Goal: Information Seeking & Learning: Learn about a topic

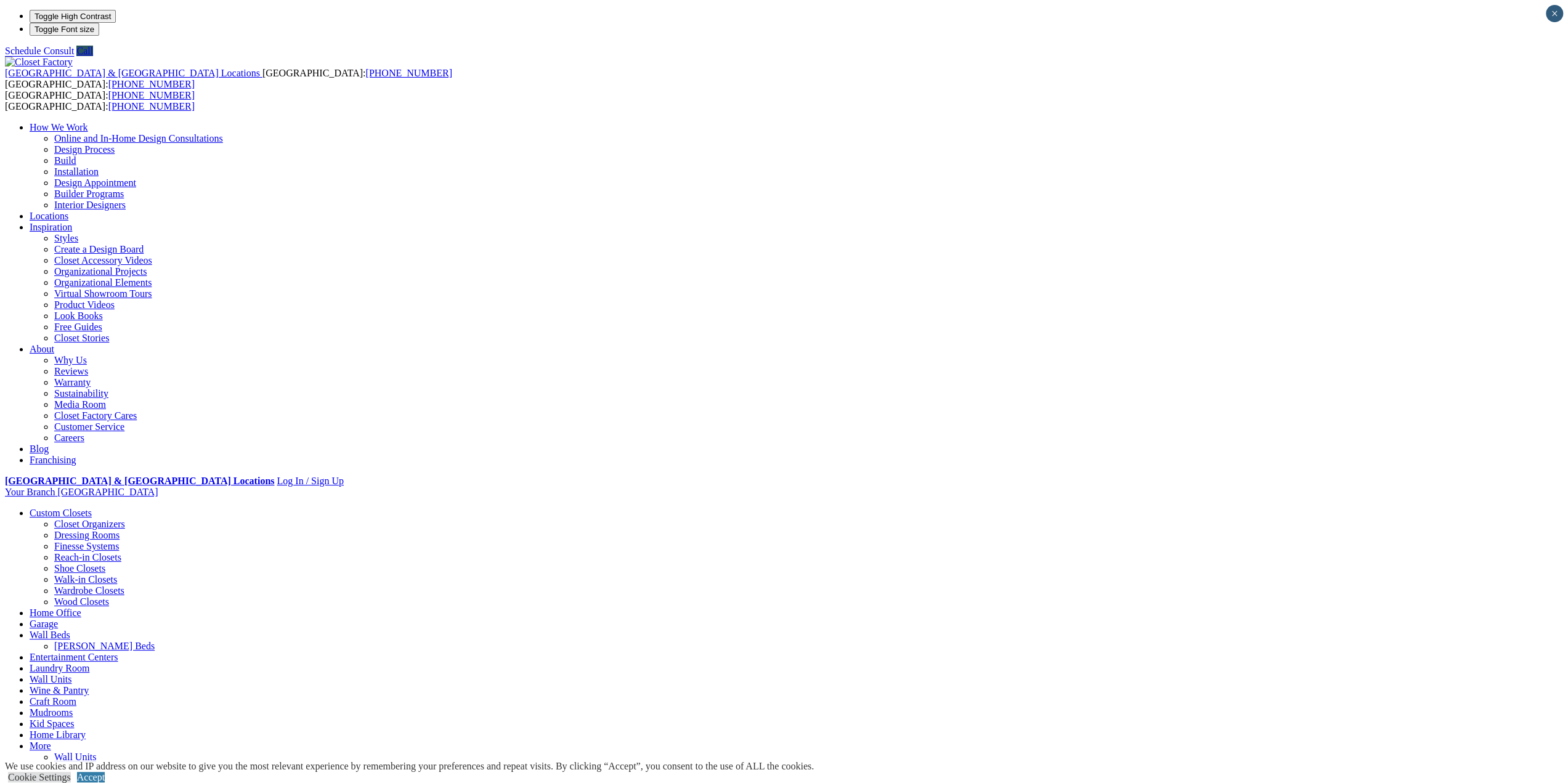
click at [117, 575] on link "Walk-in Closets" at bounding box center [85, 580] width 63 height 10
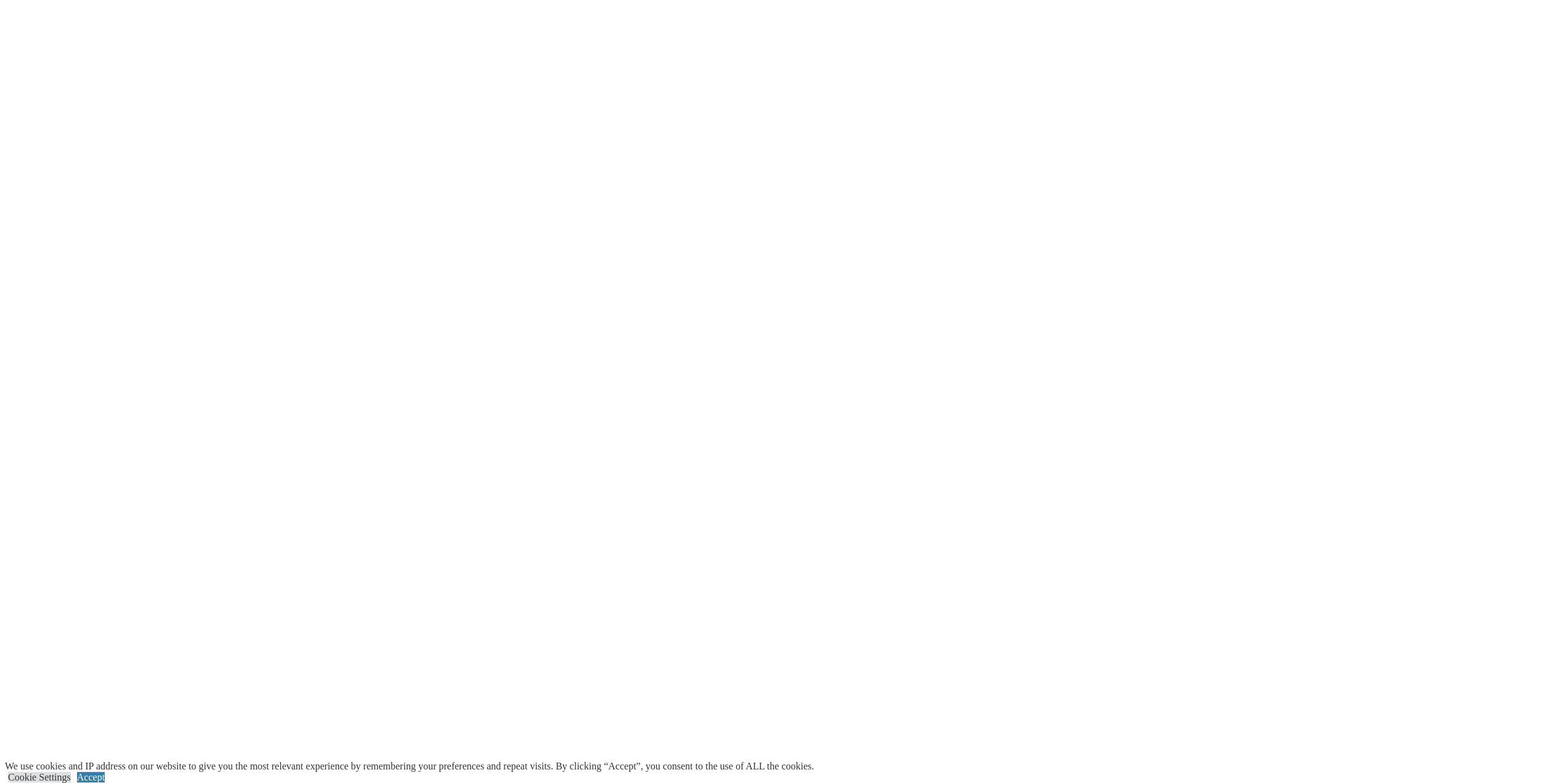
scroll to position [2897, 0]
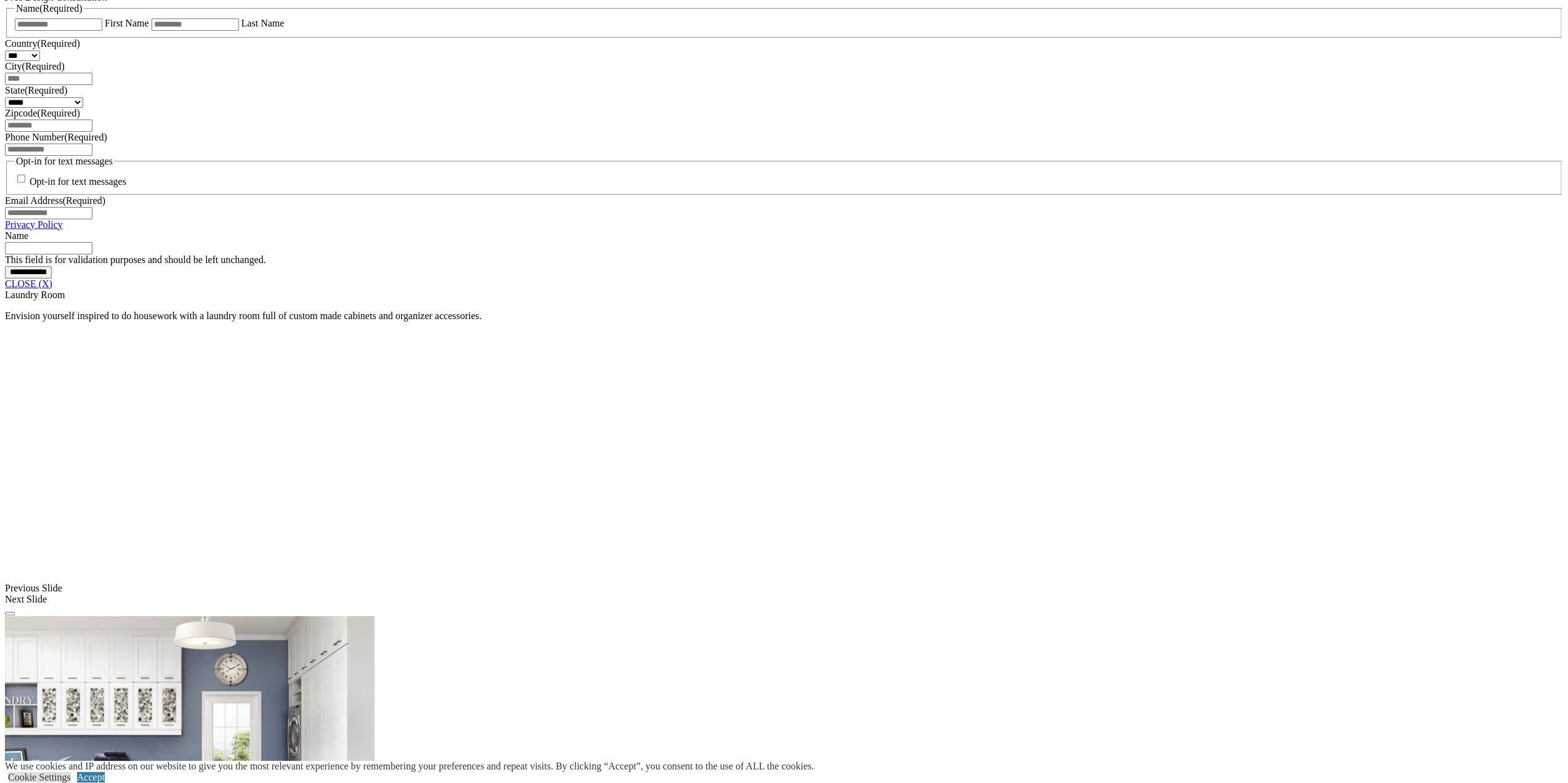
scroll to position [859, 0]
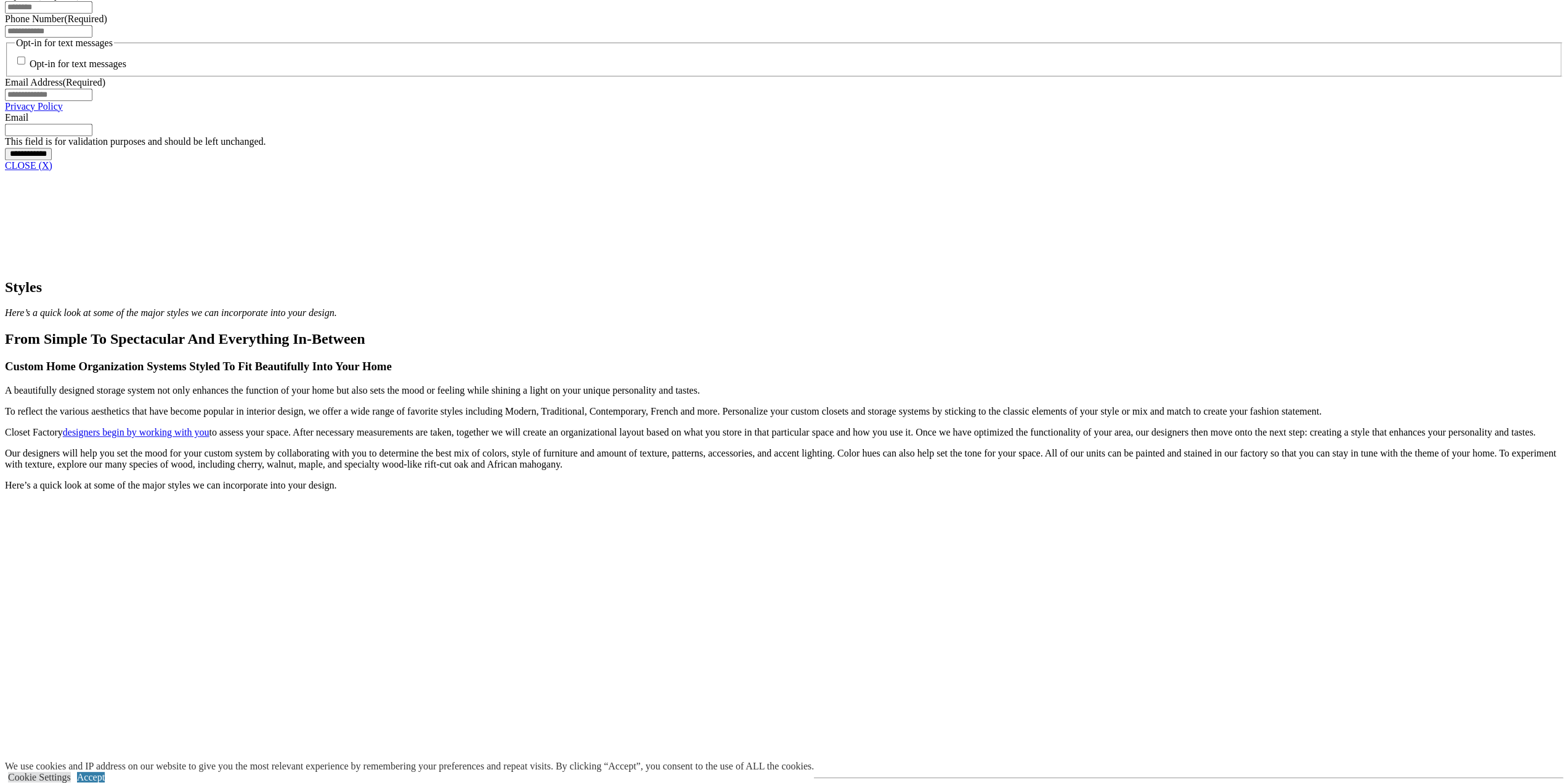
scroll to position [986, 0]
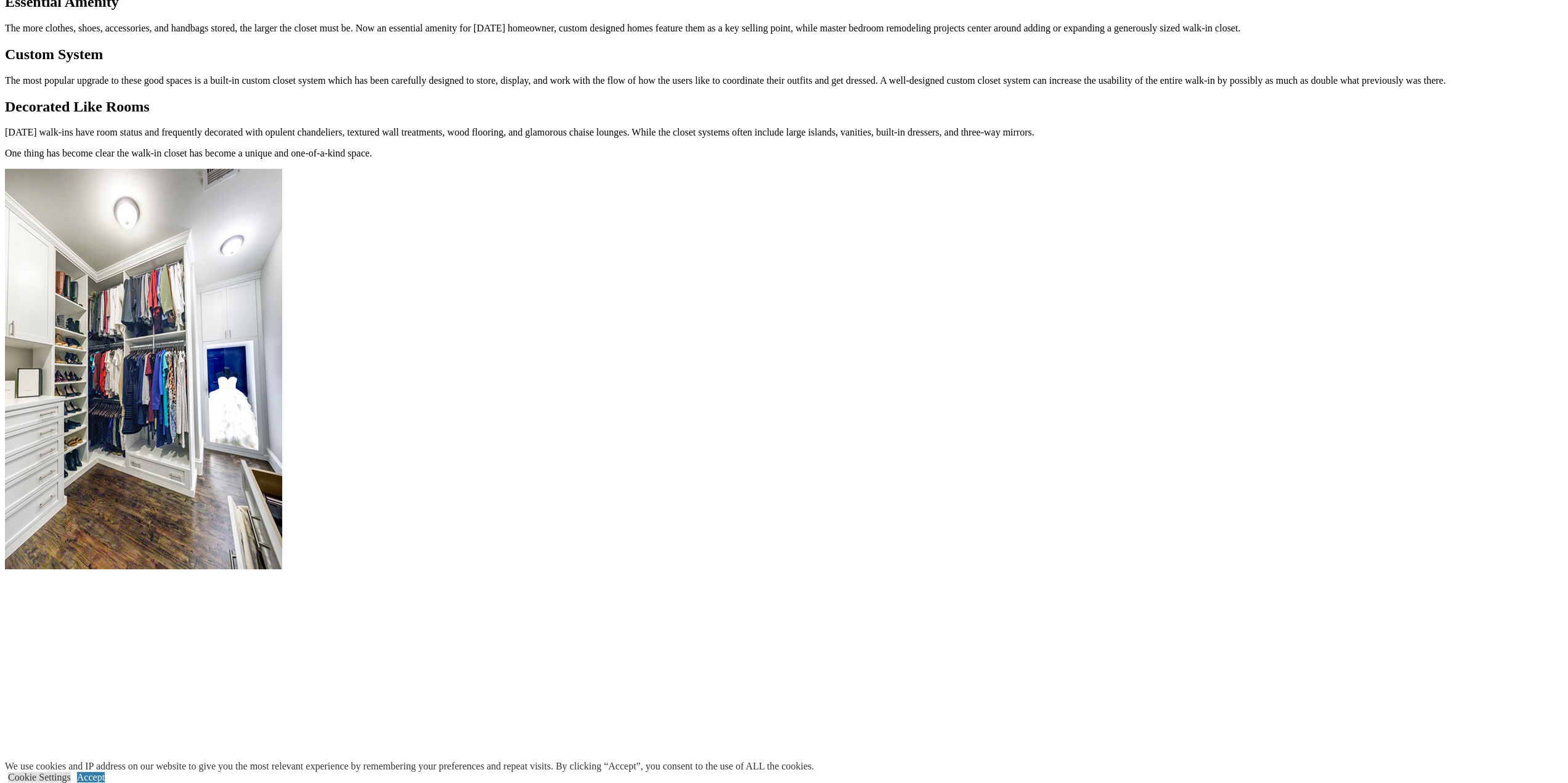
scroll to position [1129, 0]
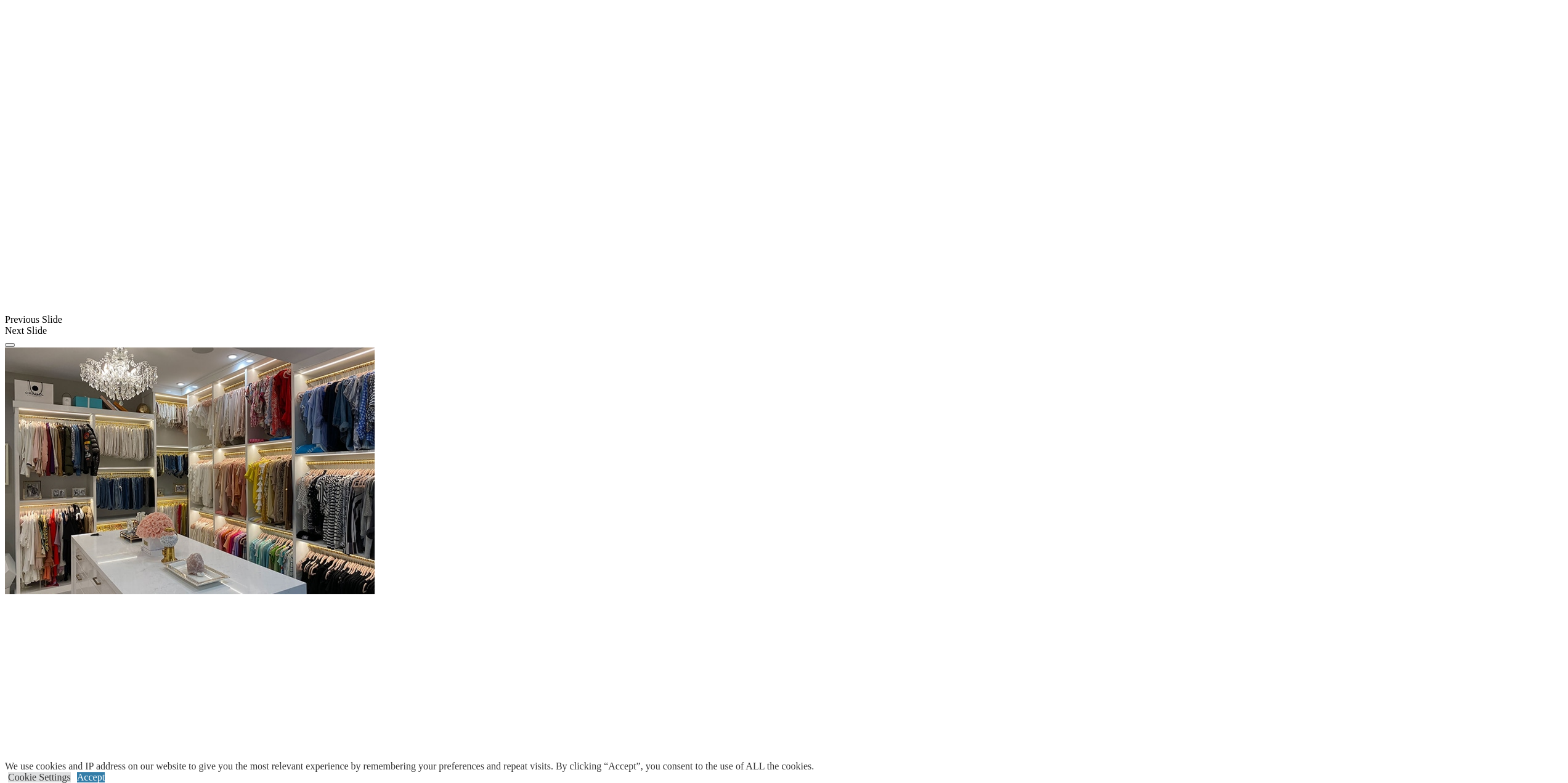
scroll to position [961, 0]
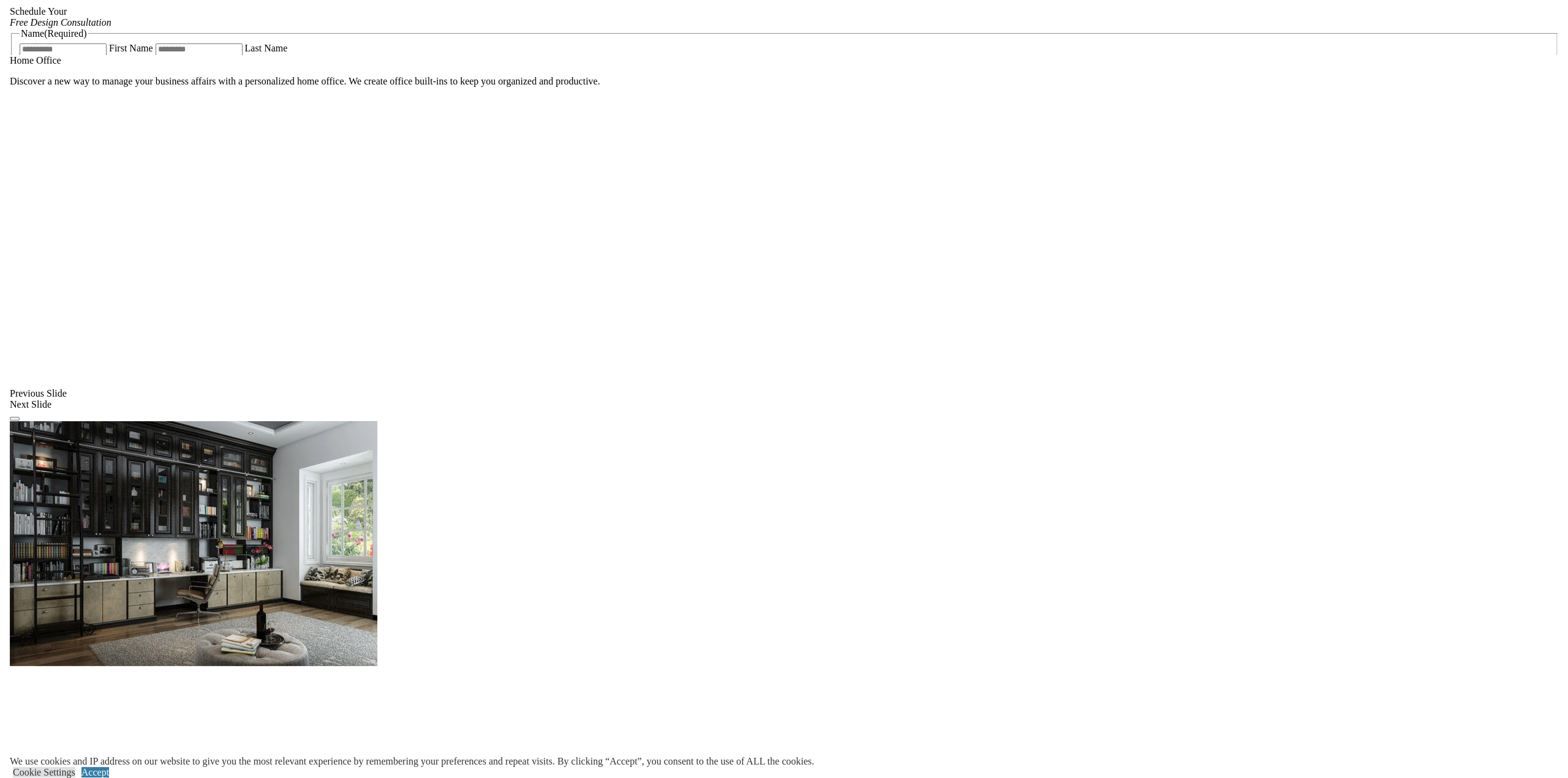
scroll to position [875, 0]
